Goal: Task Accomplishment & Management: Manage account settings

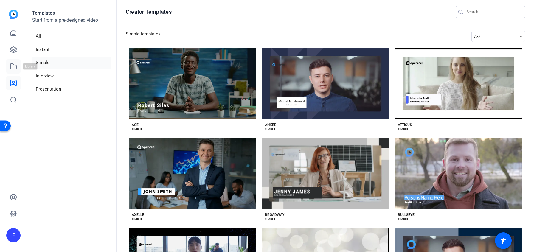
click at [15, 70] on icon at bounding box center [13, 66] width 7 height 7
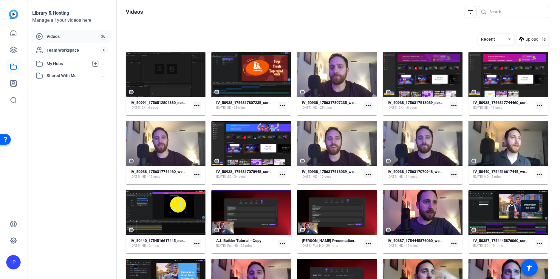
click at [56, 37] on span "Videos" at bounding box center [73, 36] width 52 height 6
click at [12, 35] on icon at bounding box center [13, 33] width 5 height 6
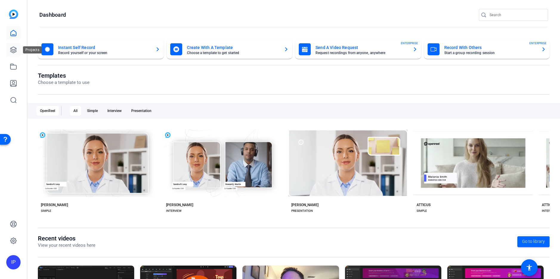
click at [15, 48] on icon at bounding box center [13, 50] width 6 height 6
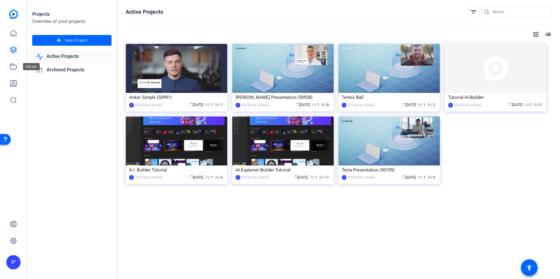
click at [15, 64] on icon at bounding box center [13, 66] width 7 height 7
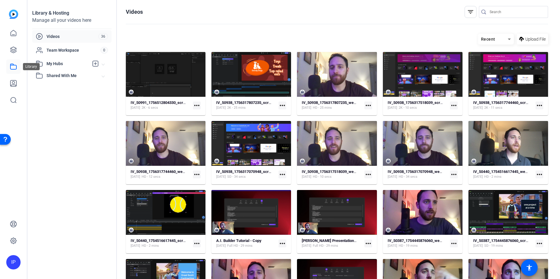
click at [13, 68] on icon at bounding box center [13, 66] width 7 height 7
click at [48, 36] on span "Videos" at bounding box center [73, 36] width 52 height 6
click at [38, 35] on icon at bounding box center [39, 36] width 7 height 7
click at [15, 33] on icon at bounding box center [13, 33] width 7 height 7
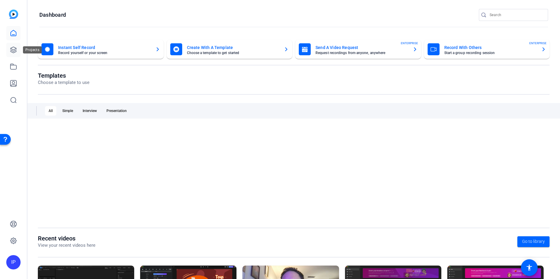
click at [13, 48] on icon at bounding box center [13, 49] width 7 height 7
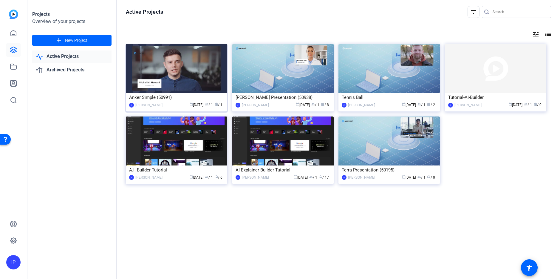
click at [155, 69] on img at bounding box center [176, 68] width 101 height 49
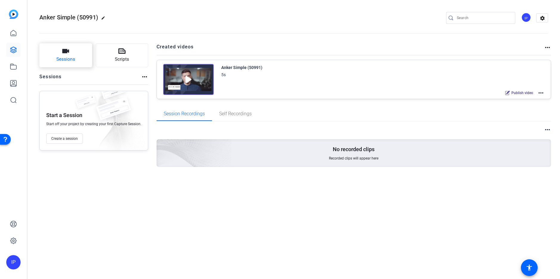
click at [63, 58] on span "Sessions" at bounding box center [65, 59] width 19 height 7
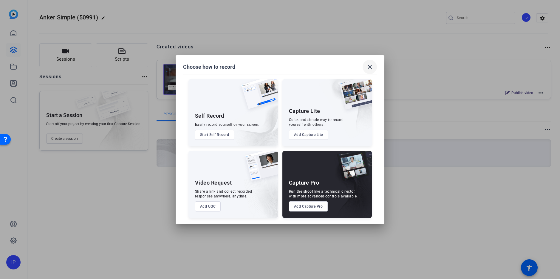
click at [373, 64] on mat-icon "close" at bounding box center [369, 66] width 7 height 7
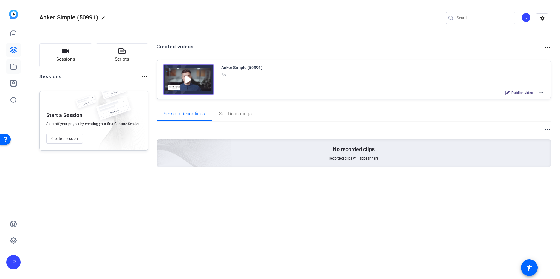
click at [14, 68] on icon at bounding box center [13, 66] width 7 height 7
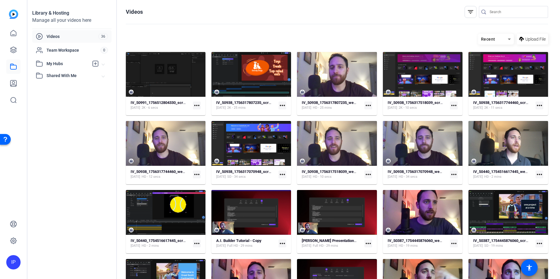
click at [53, 66] on span "My Hubs" at bounding box center [68, 64] width 42 height 6
click at [58, 76] on link "Ian 1" at bounding box center [74, 77] width 76 height 12
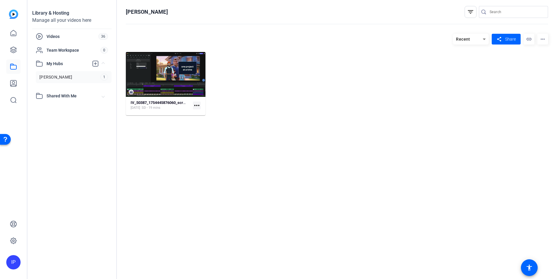
click at [61, 92] on div "Shared With Me" at bounding box center [69, 95] width 66 height 7
click at [50, 39] on div "Videos" at bounding box center [67, 36] width 63 height 7
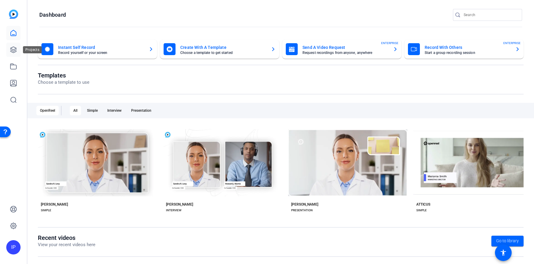
click at [13, 47] on icon at bounding box center [13, 50] width 6 height 6
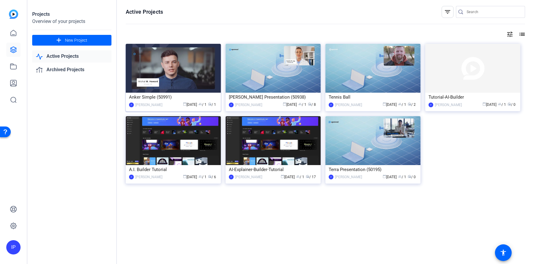
click at [177, 95] on div "Anker Simple (50991)" at bounding box center [173, 97] width 89 height 9
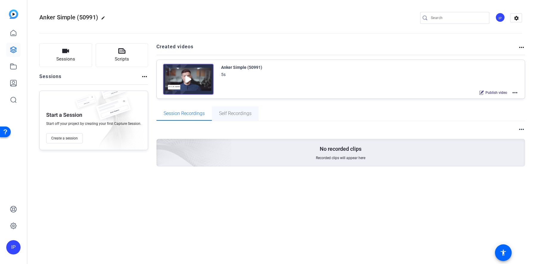
click at [229, 114] on span "Self Recordings" at bounding box center [235, 113] width 33 height 5
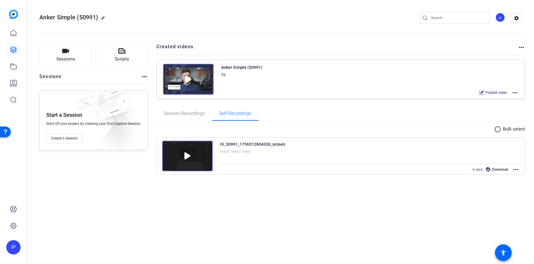
click at [333, 81] on div "Anker Simple (50991) 5s Publish video more_horiz" at bounding box center [370, 80] width 298 height 33
click at [191, 81] on img at bounding box center [188, 79] width 51 height 31
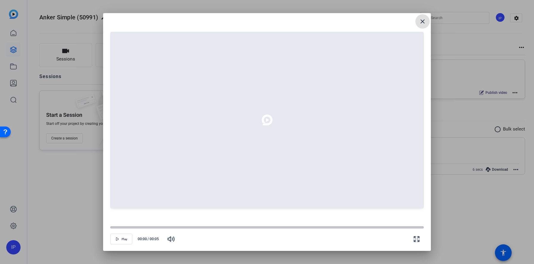
click at [419, 24] on mat-icon "close" at bounding box center [422, 21] width 7 height 7
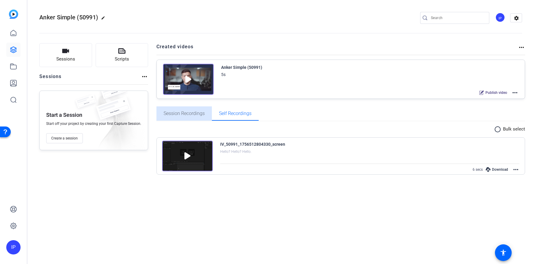
click at [192, 114] on span "Session Recordings" at bounding box center [184, 113] width 41 height 5
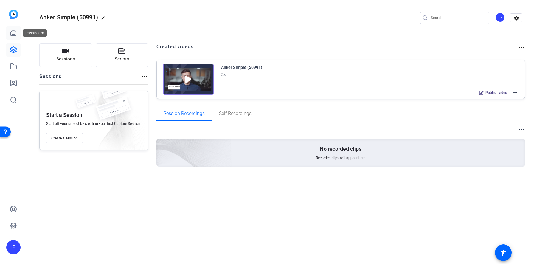
click at [13, 31] on icon at bounding box center [13, 33] width 7 height 7
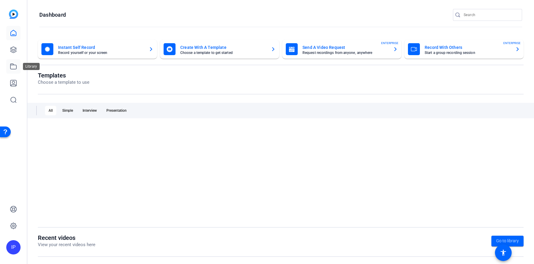
click at [13, 67] on icon at bounding box center [13, 66] width 7 height 7
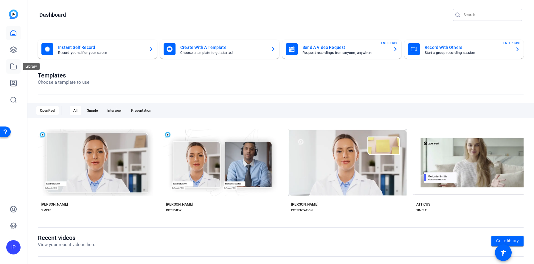
click at [13, 67] on icon at bounding box center [13, 66] width 7 height 7
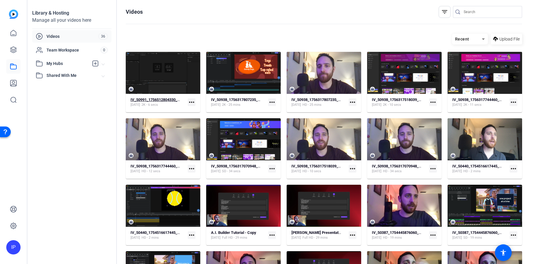
click at [166, 100] on strong "IV_50991_1756512804330_screen" at bounding box center [160, 100] width 59 height 4
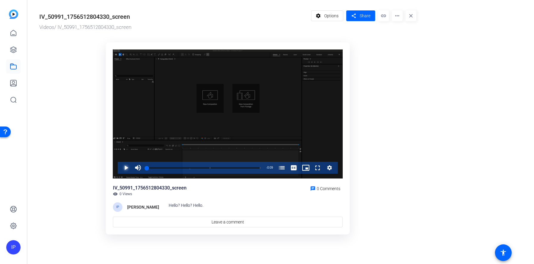
click at [120, 167] on span "Video Player" at bounding box center [120, 168] width 0 height 12
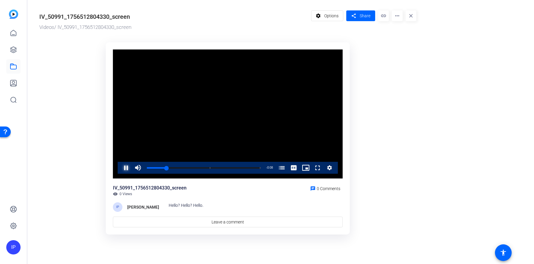
click at [120, 162] on button "Pause" at bounding box center [126, 168] width 12 height 12
click at [396, 17] on mat-icon "more_horiz" at bounding box center [397, 15] width 11 height 11
click at [409, 63] on span "Delete" at bounding box center [410, 63] width 26 height 7
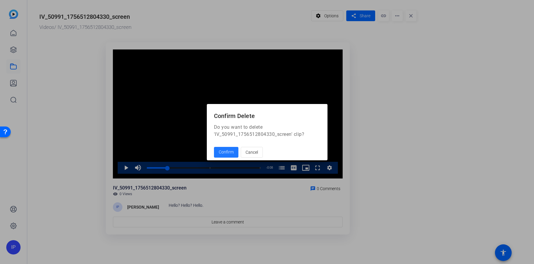
click at [232, 153] on span "Confirm" at bounding box center [226, 152] width 15 height 6
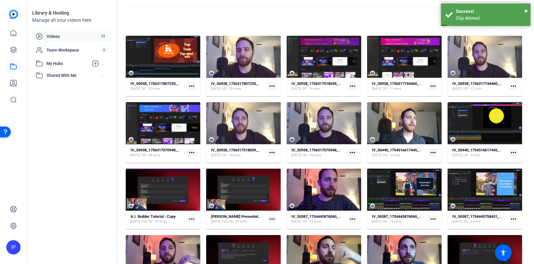
scroll to position [31, 0]
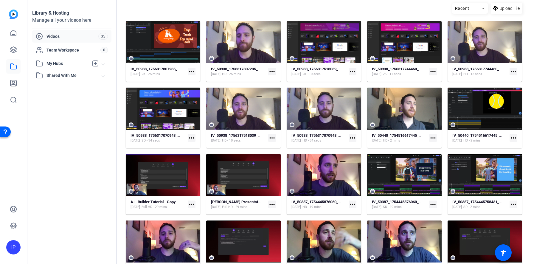
click at [354, 139] on mat-icon "more_horiz" at bounding box center [353, 138] width 8 height 8
click at [84, 172] on div at bounding box center [267, 132] width 534 height 264
click at [351, 71] on mat-icon "more_horiz" at bounding box center [353, 72] width 8 height 8
click at [324, 81] on div at bounding box center [267, 132] width 534 height 264
click at [483, 8] on icon at bounding box center [483, 8] width 3 height 1
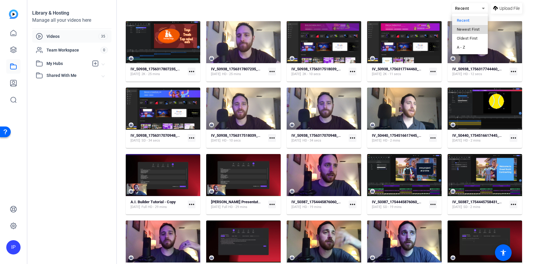
click at [464, 28] on span "Newest First" at bounding box center [468, 29] width 23 height 7
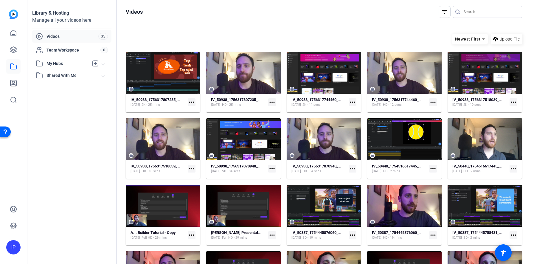
click at [61, 39] on span "Videos" at bounding box center [73, 36] width 52 height 6
click at [15, 50] on icon at bounding box center [13, 49] width 7 height 7
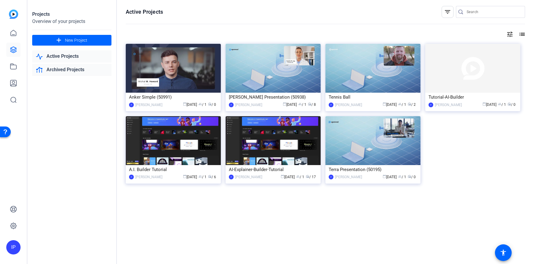
click at [62, 69] on link "Archived Projects" at bounding box center [71, 70] width 79 height 12
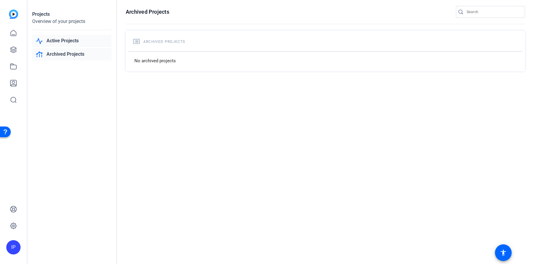
click at [78, 42] on link "Active Projects" at bounding box center [71, 41] width 79 height 12
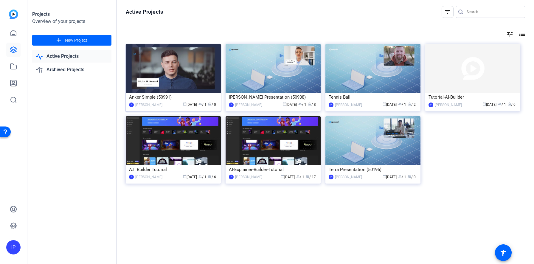
click at [179, 61] on img at bounding box center [173, 68] width 95 height 49
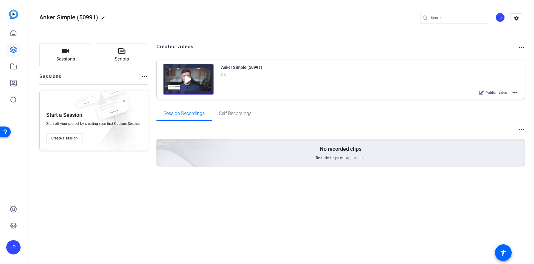
click at [255, 77] on div "5s" at bounding box center [241, 74] width 41 height 7
click at [516, 91] on mat-icon "more_horiz" at bounding box center [515, 92] width 7 height 7
click at [480, 107] on span "Duplicate here" at bounding box center [493, 107] width 41 height 7
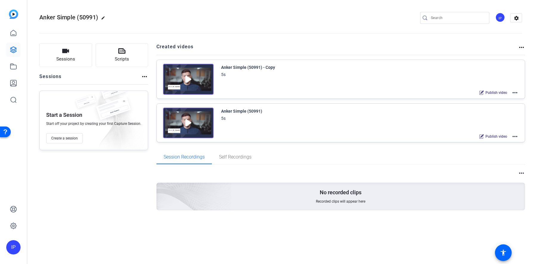
click at [517, 93] on mat-icon "more_horiz" at bounding box center [515, 92] width 7 height 7
click at [487, 83] on div at bounding box center [267, 132] width 534 height 264
click at [488, 93] on span "Publish video" at bounding box center [497, 92] width 22 height 5
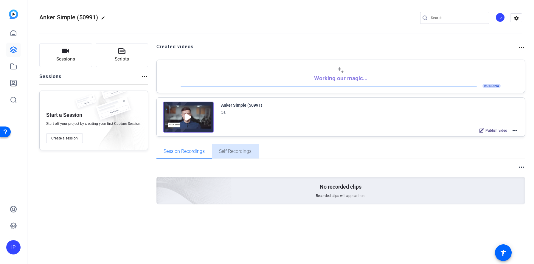
click at [229, 150] on span "Self Recordings" at bounding box center [235, 151] width 33 height 5
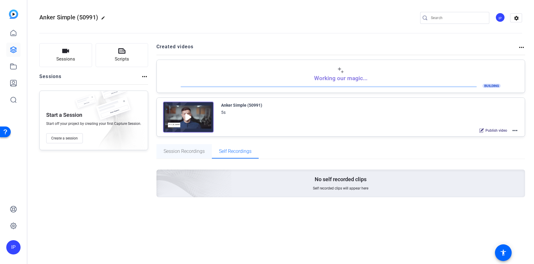
click at [198, 153] on span "Session Recordings" at bounding box center [184, 151] width 41 height 5
